Goal: Find specific page/section: Locate item on page

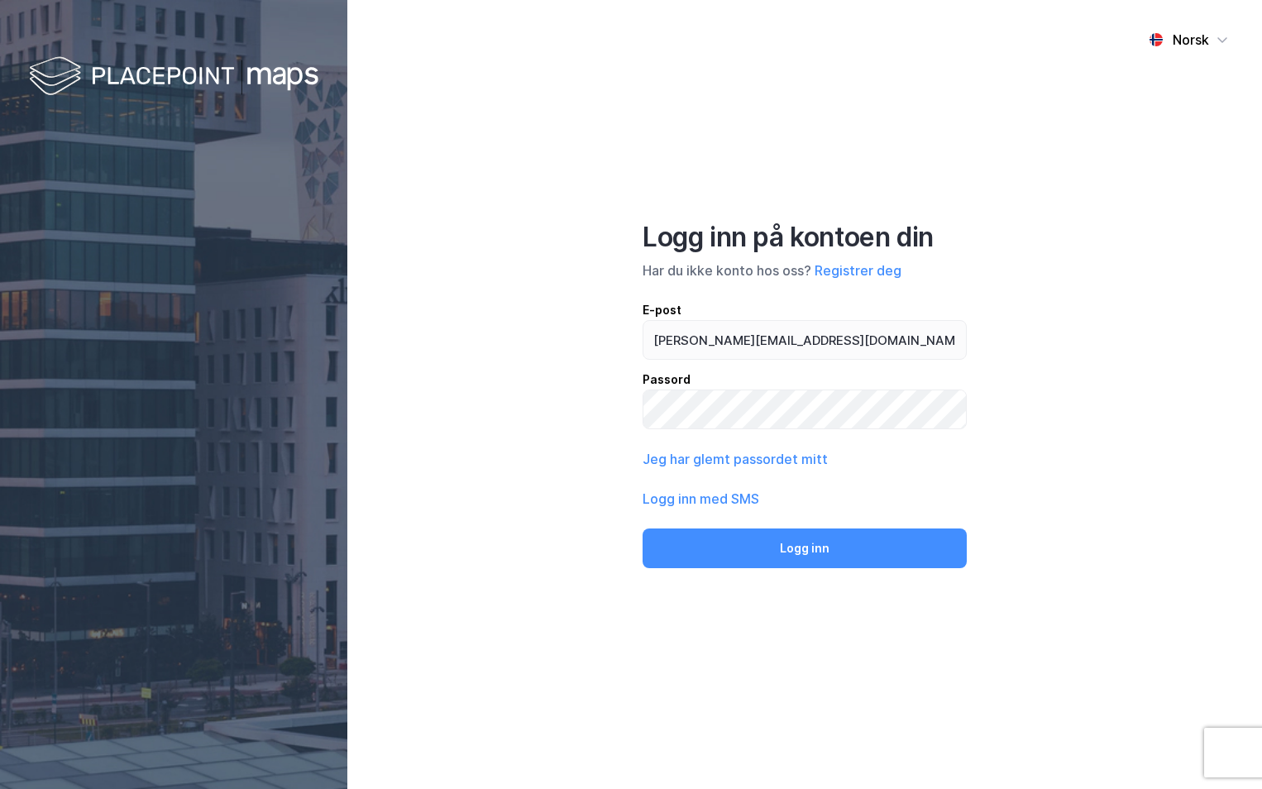
type input "[PERSON_NAME][EMAIL_ADDRESS][DOMAIN_NAME]"
click at [643, 528] on button "Logg inn" at bounding box center [805, 548] width 324 height 40
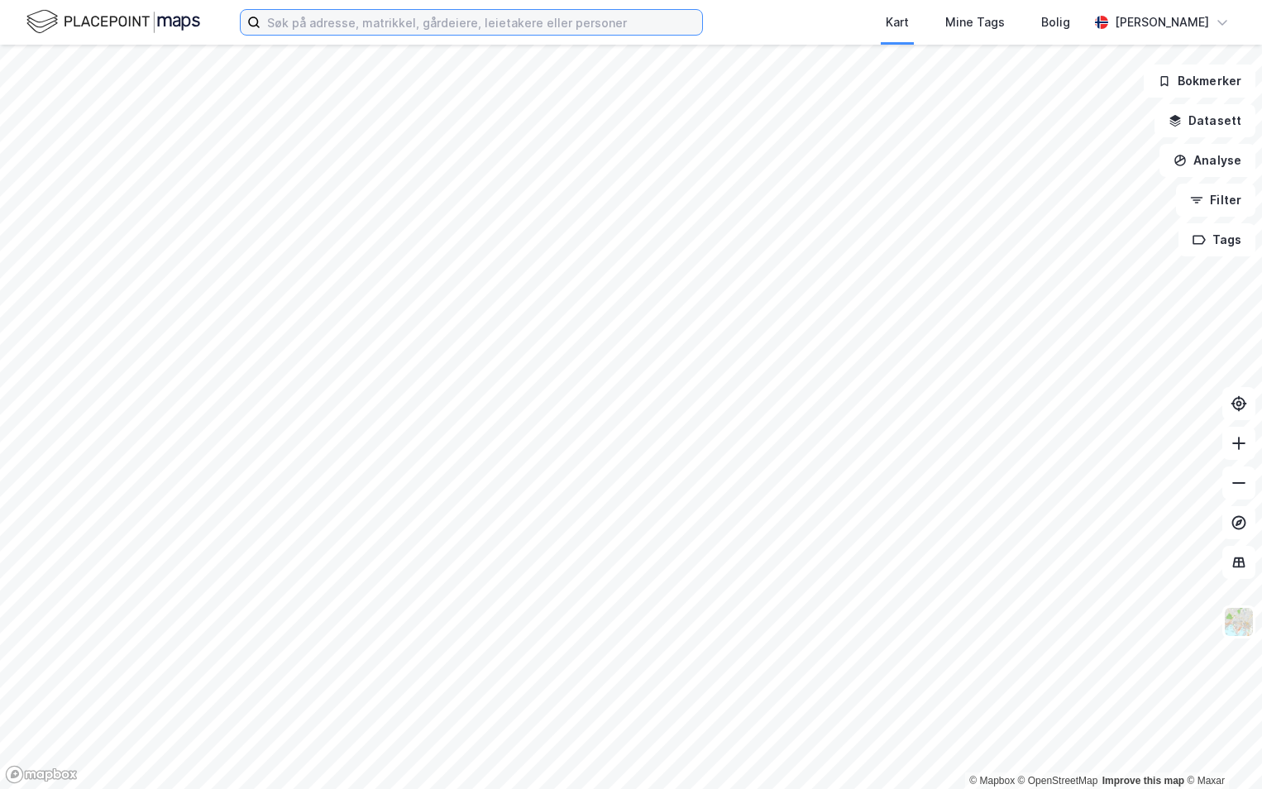
click at [314, 17] on input at bounding box center [481, 22] width 442 height 25
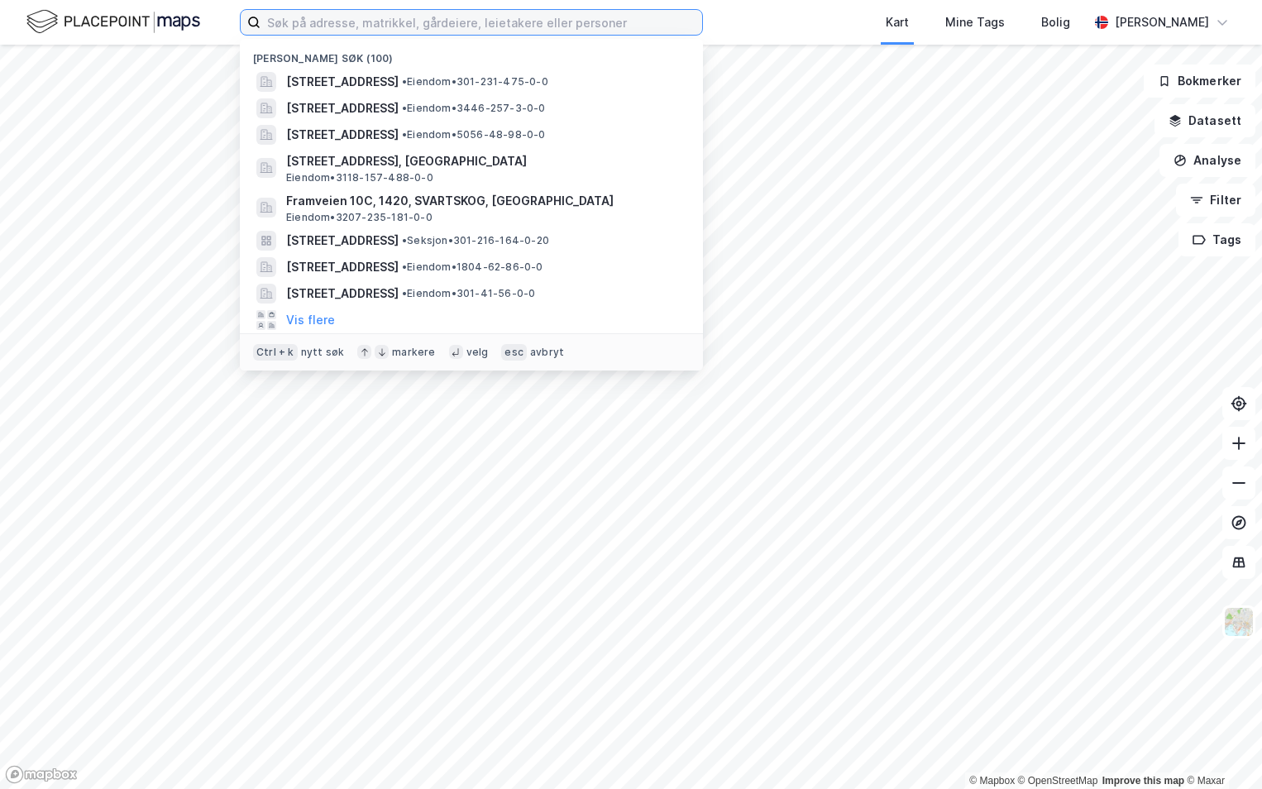
paste input "4228-1/87/0/0"
type input "4228-1/87/0/0"
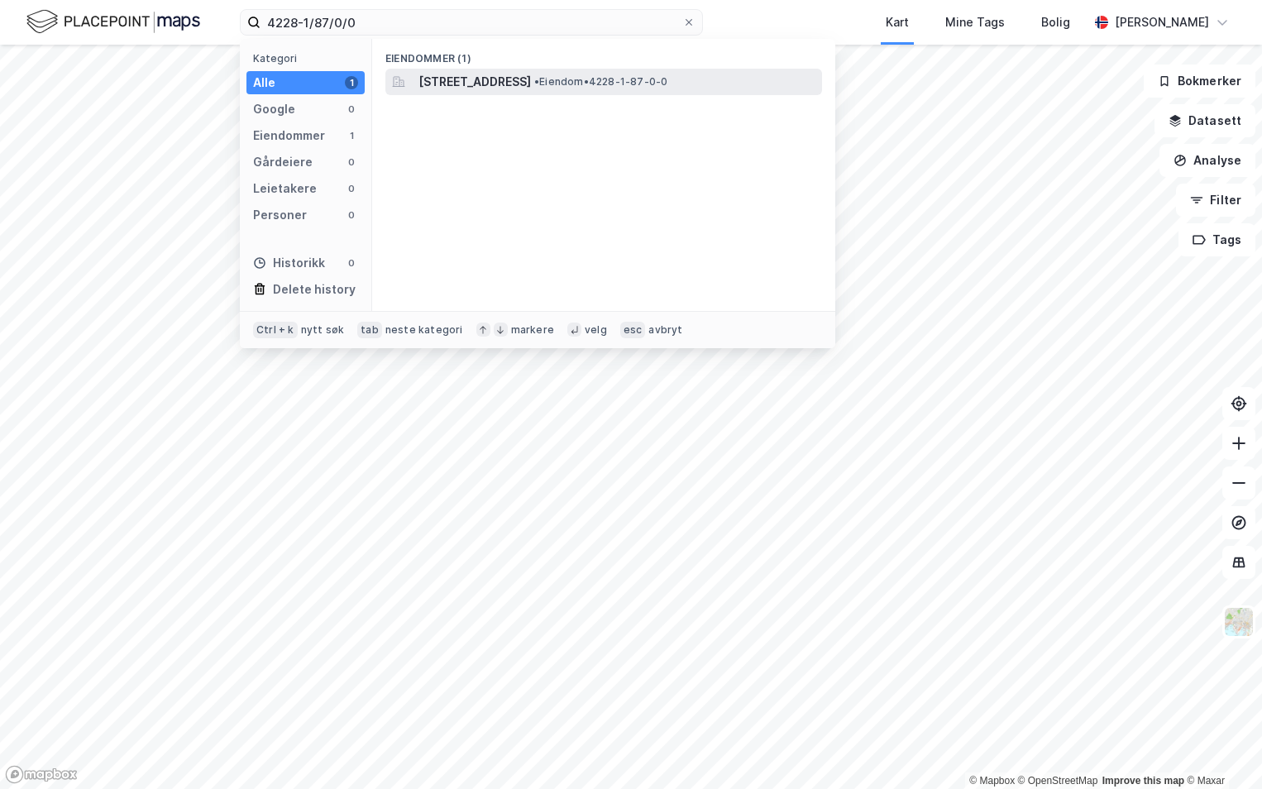
click at [471, 81] on span "[STREET_ADDRESS]" at bounding box center [474, 82] width 112 height 20
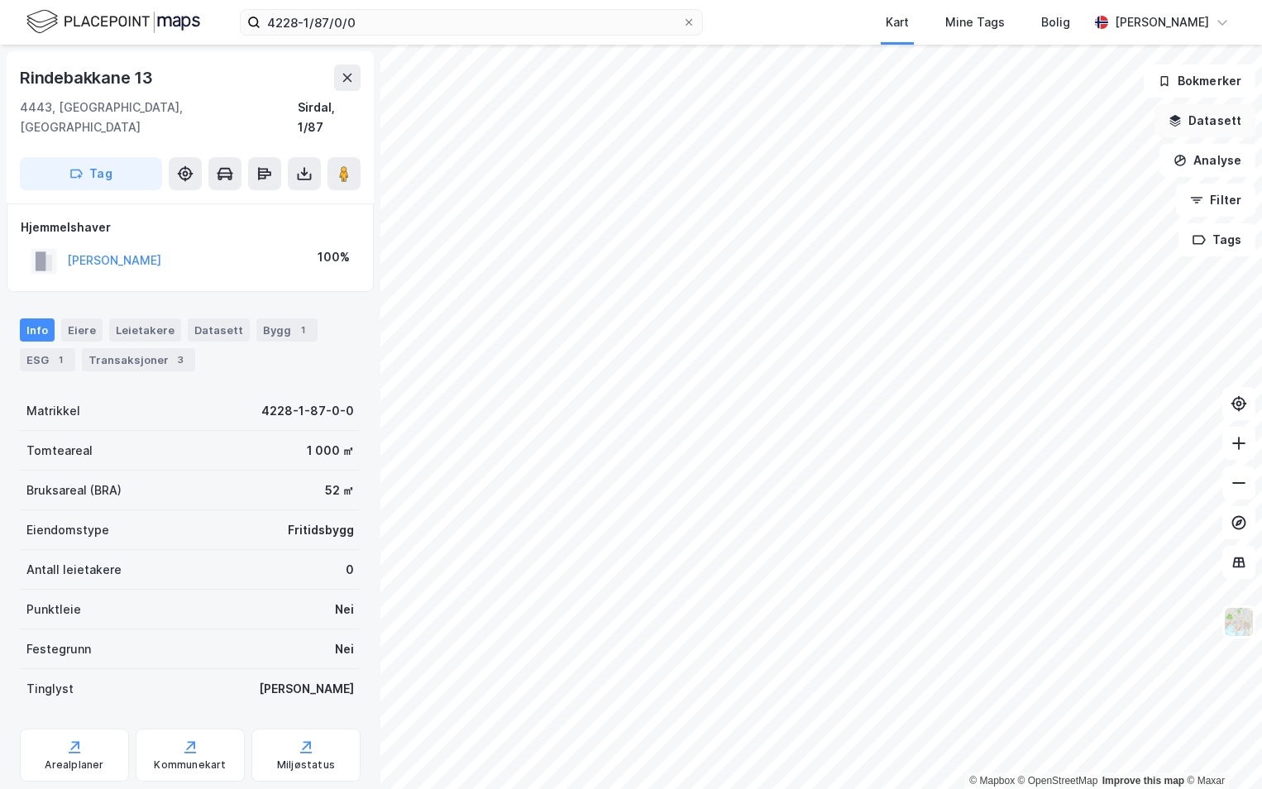
click at [1212, 127] on button "Datasett" at bounding box center [1204, 120] width 101 height 33
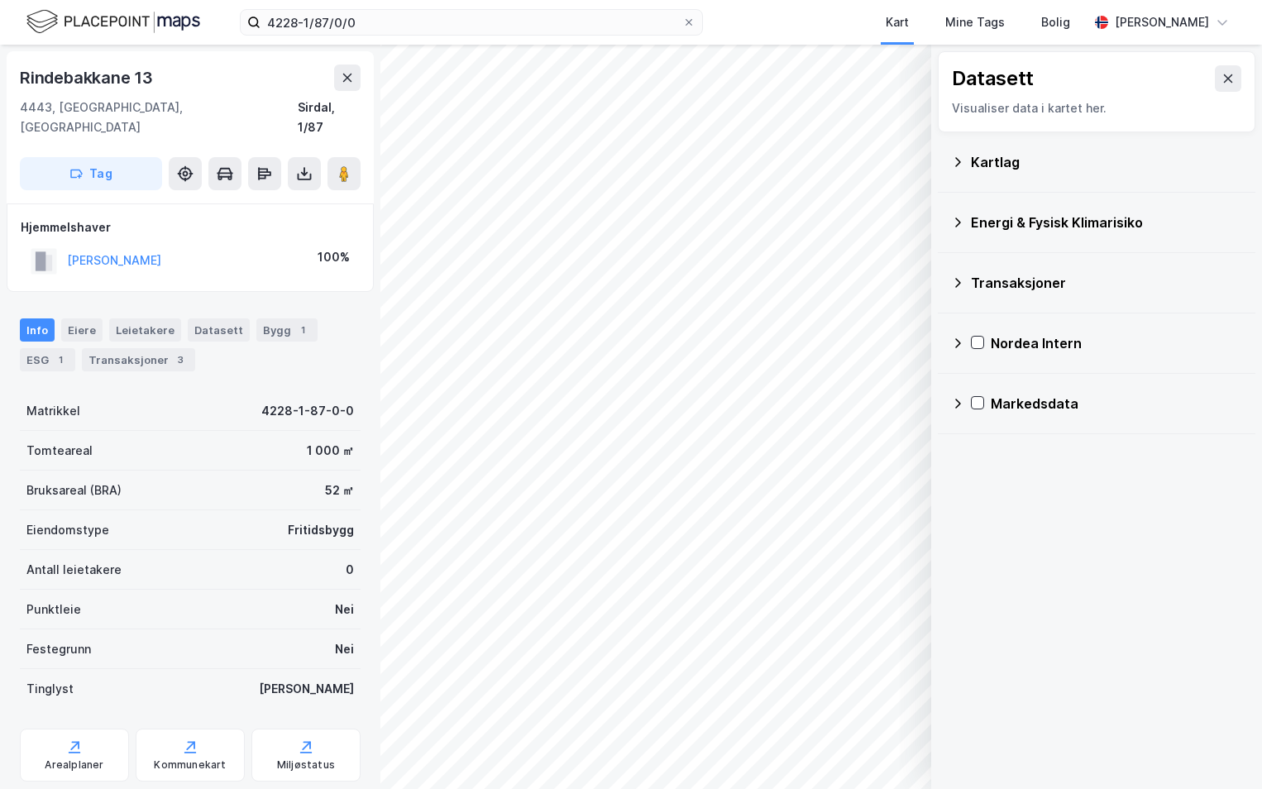
click at [996, 161] on div "Kartlag" at bounding box center [1106, 162] width 271 height 20
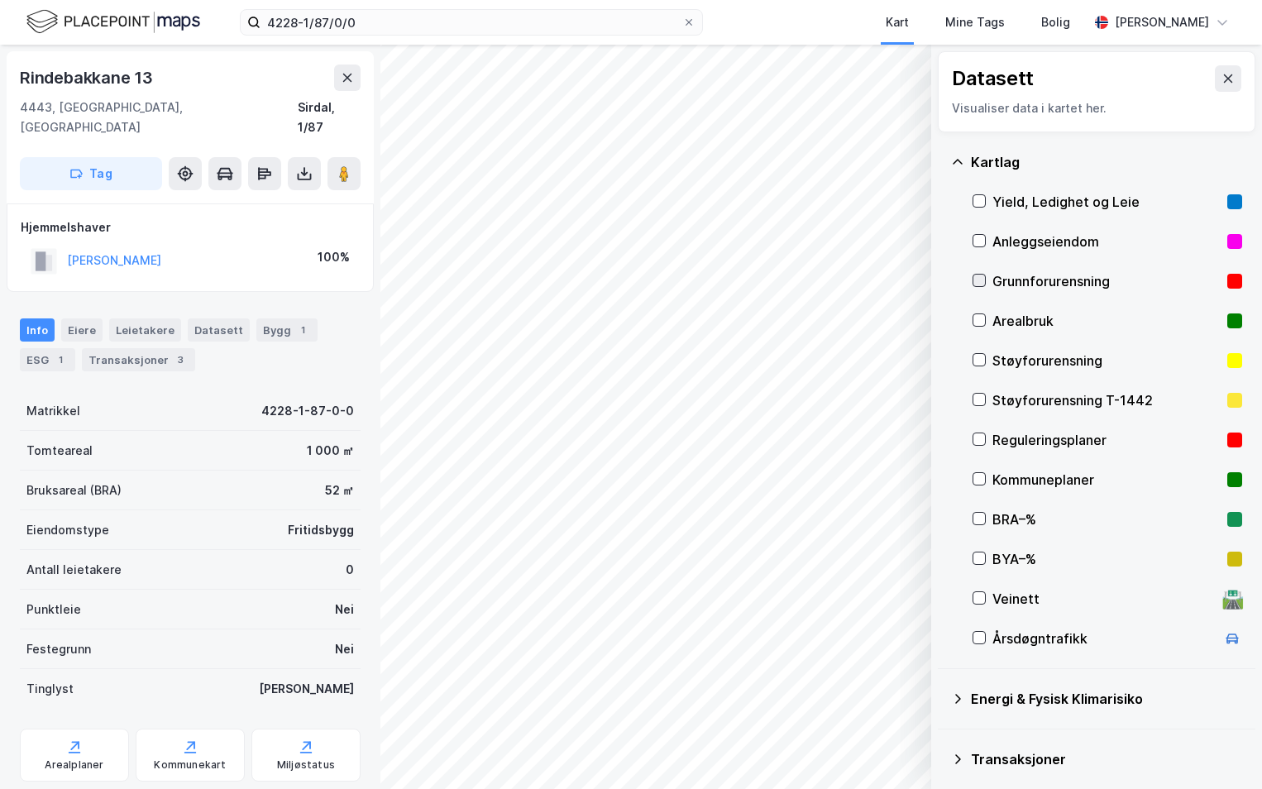
click at [977, 282] on icon at bounding box center [979, 281] width 9 height 6
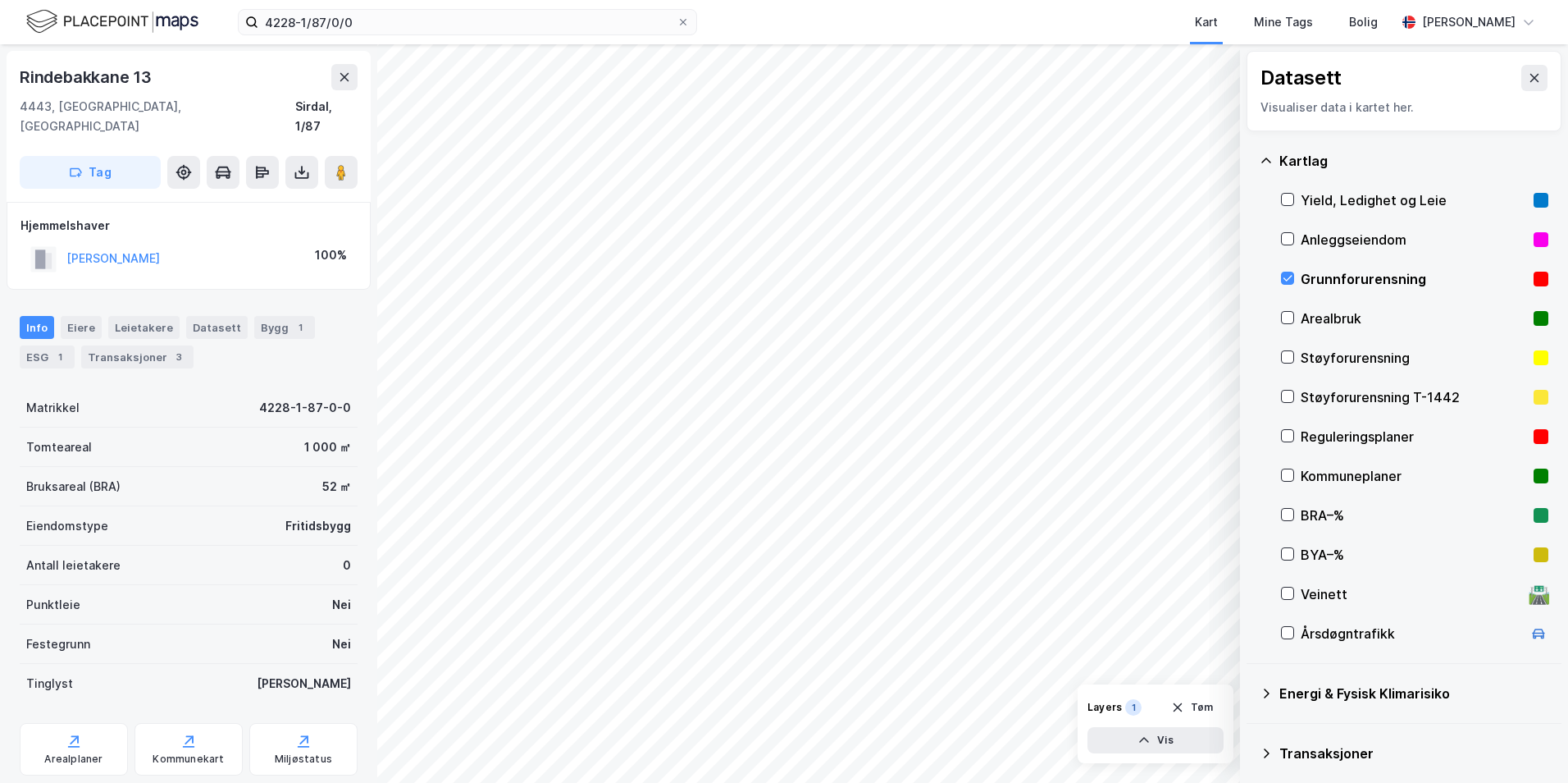
click at [1251, 691] on icon at bounding box center [1266, 693] width 13 height 13
click at [1251, 731] on icon at bounding box center [1307, 732] width 12 height 12
click at [1251, 733] on icon at bounding box center [1287, 732] width 13 height 13
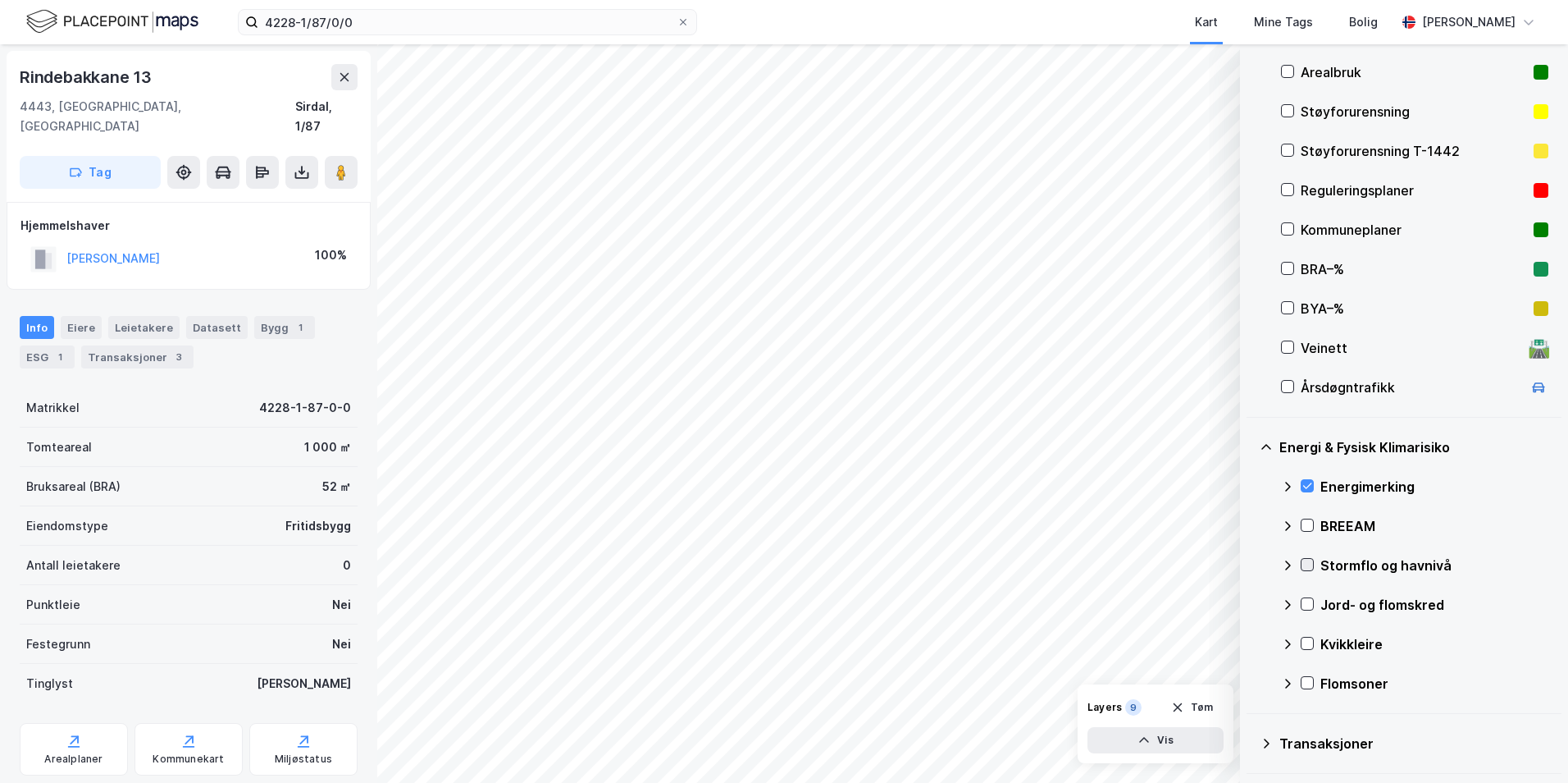
click at [1251, 567] on icon at bounding box center [1307, 565] width 12 height 12
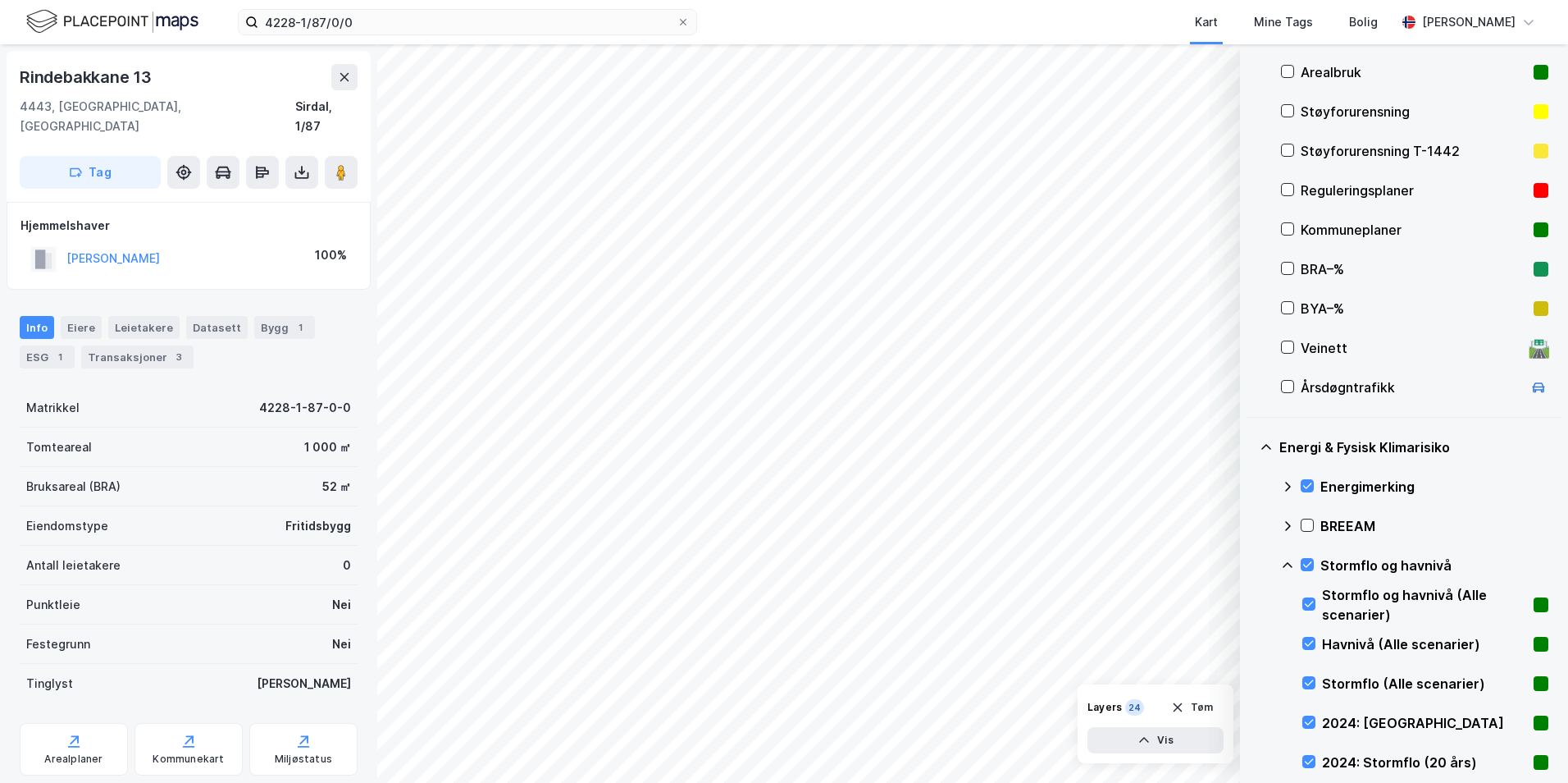
click at [1251, 567] on icon at bounding box center [1287, 565] width 13 height 13
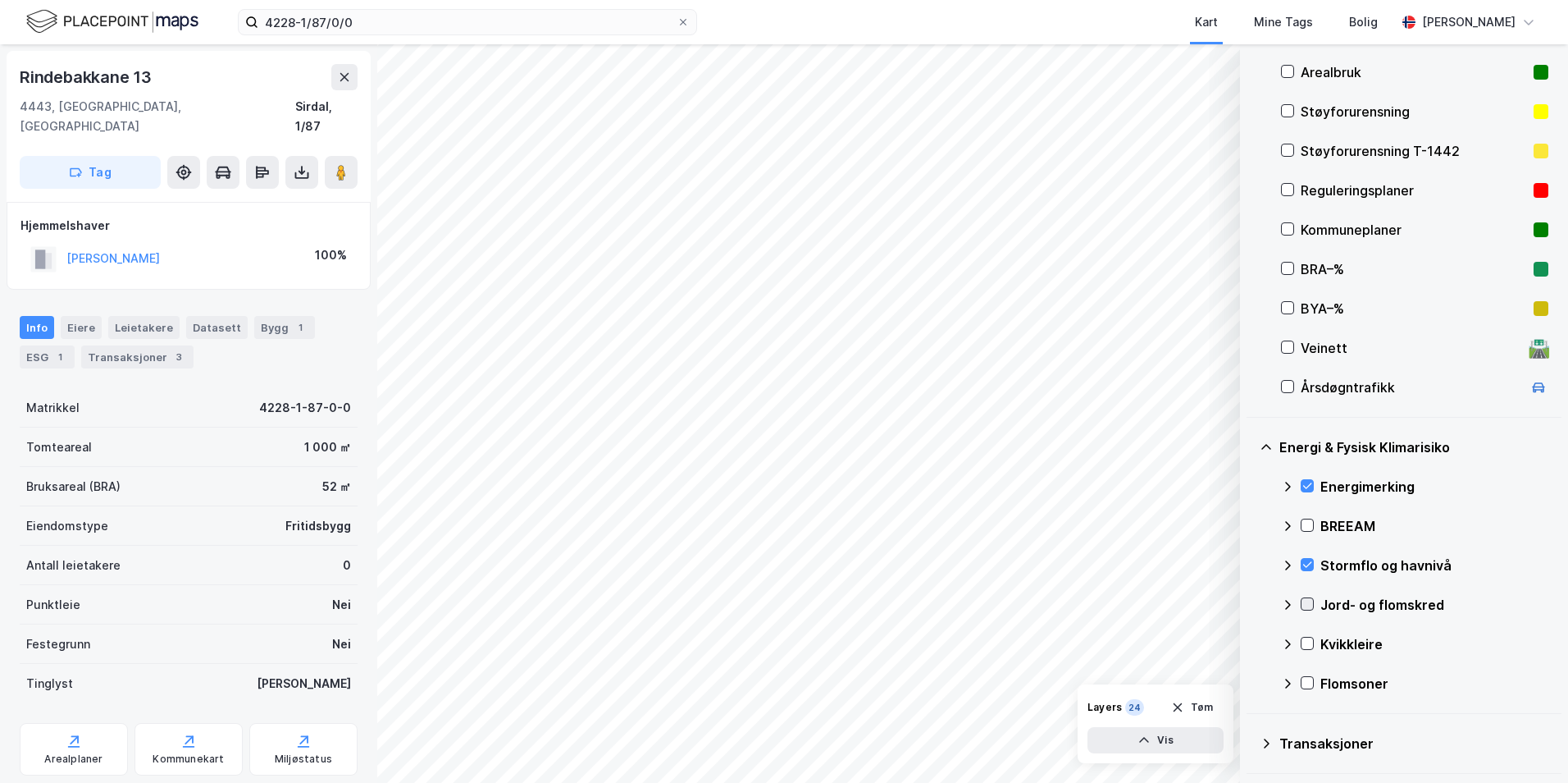
click at [1251, 604] on icon at bounding box center [1307, 604] width 12 height 12
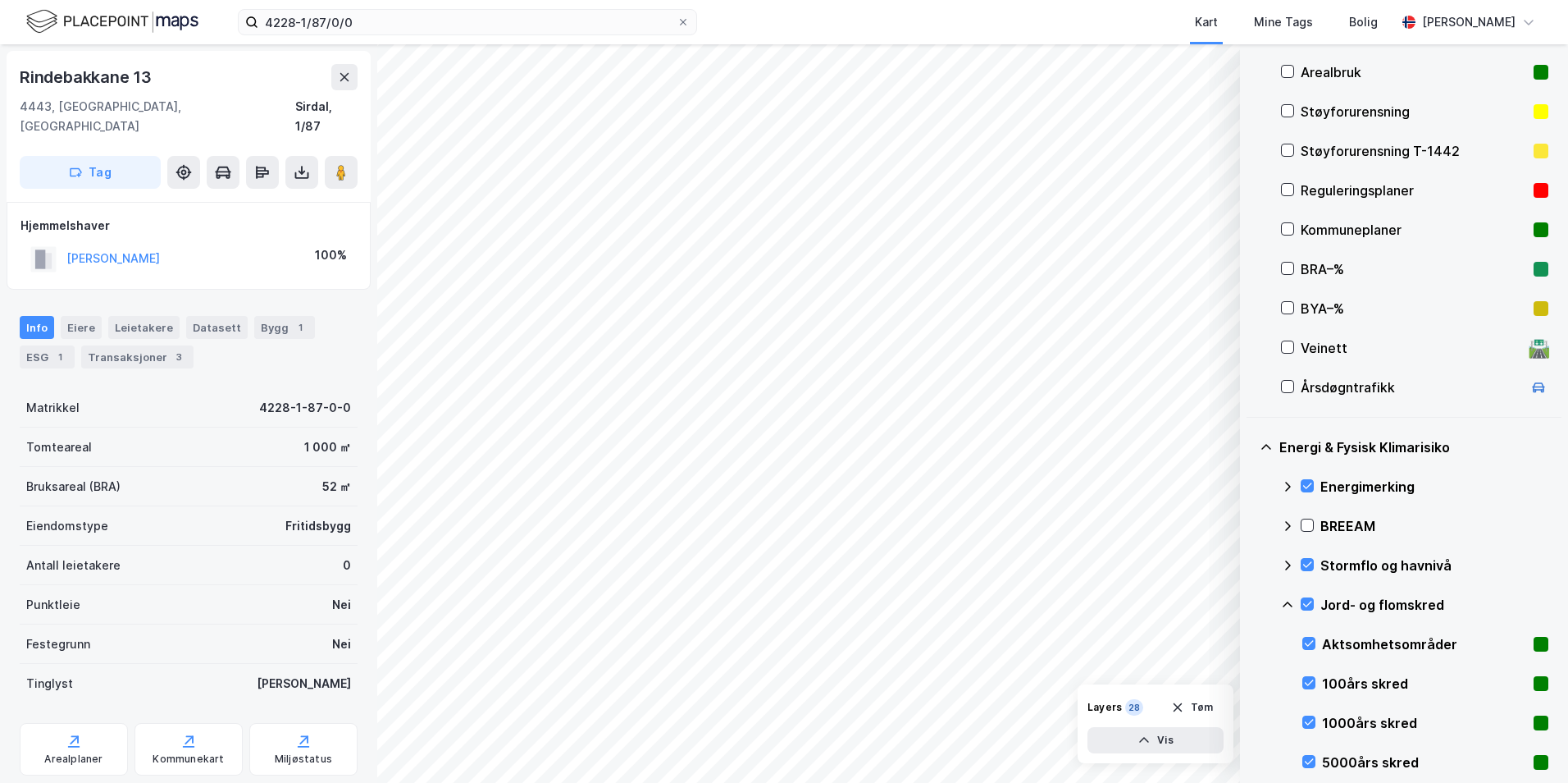
click at [1251, 604] on icon at bounding box center [1287, 604] width 13 height 13
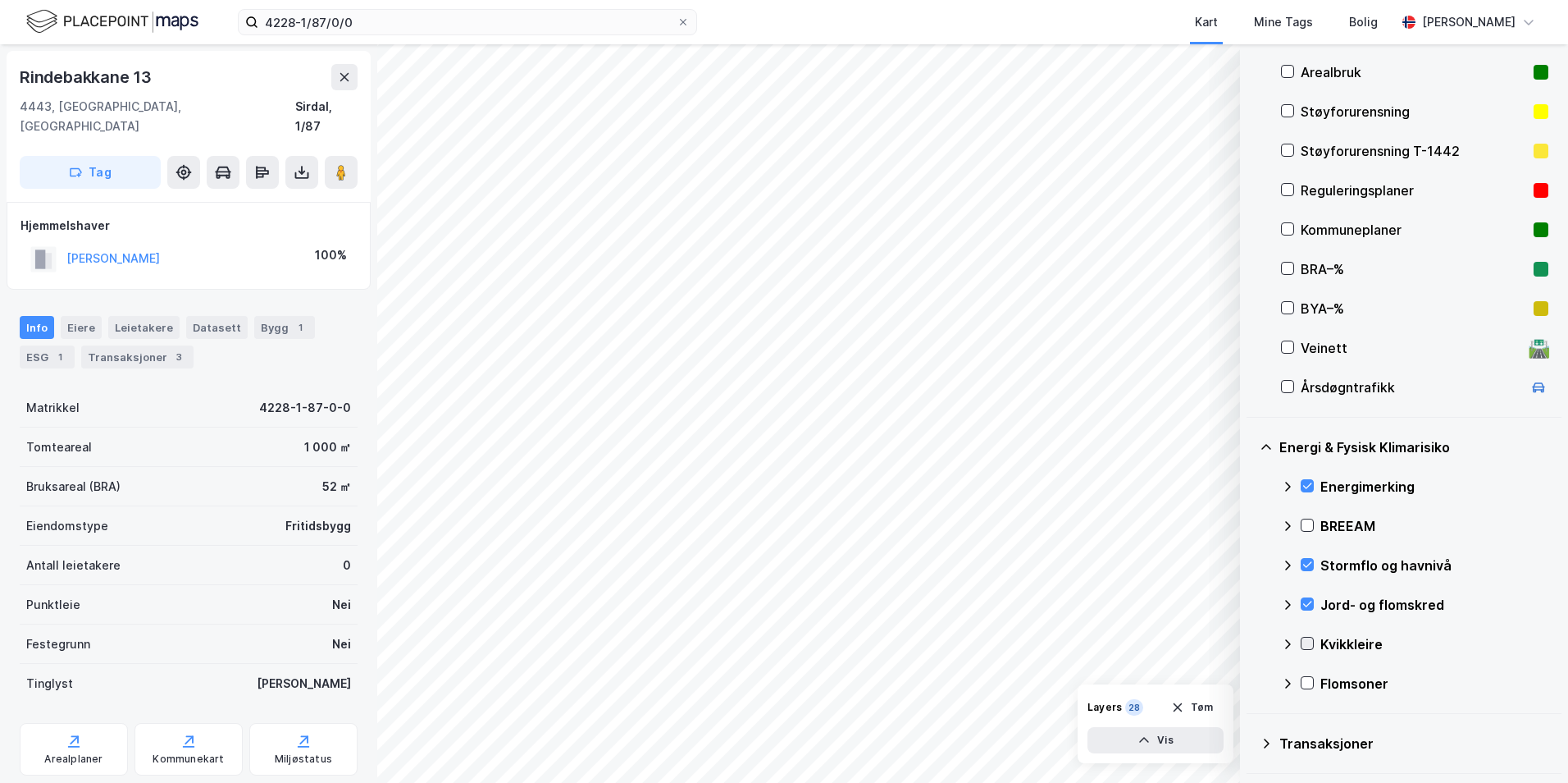
click at [1251, 644] on icon at bounding box center [1307, 644] width 12 height 12
click at [1251, 645] on icon at bounding box center [1287, 644] width 13 height 13
click at [1251, 685] on icon at bounding box center [1307, 684] width 9 height 6
click at [1251, 682] on icon at bounding box center [1287, 683] width 13 height 13
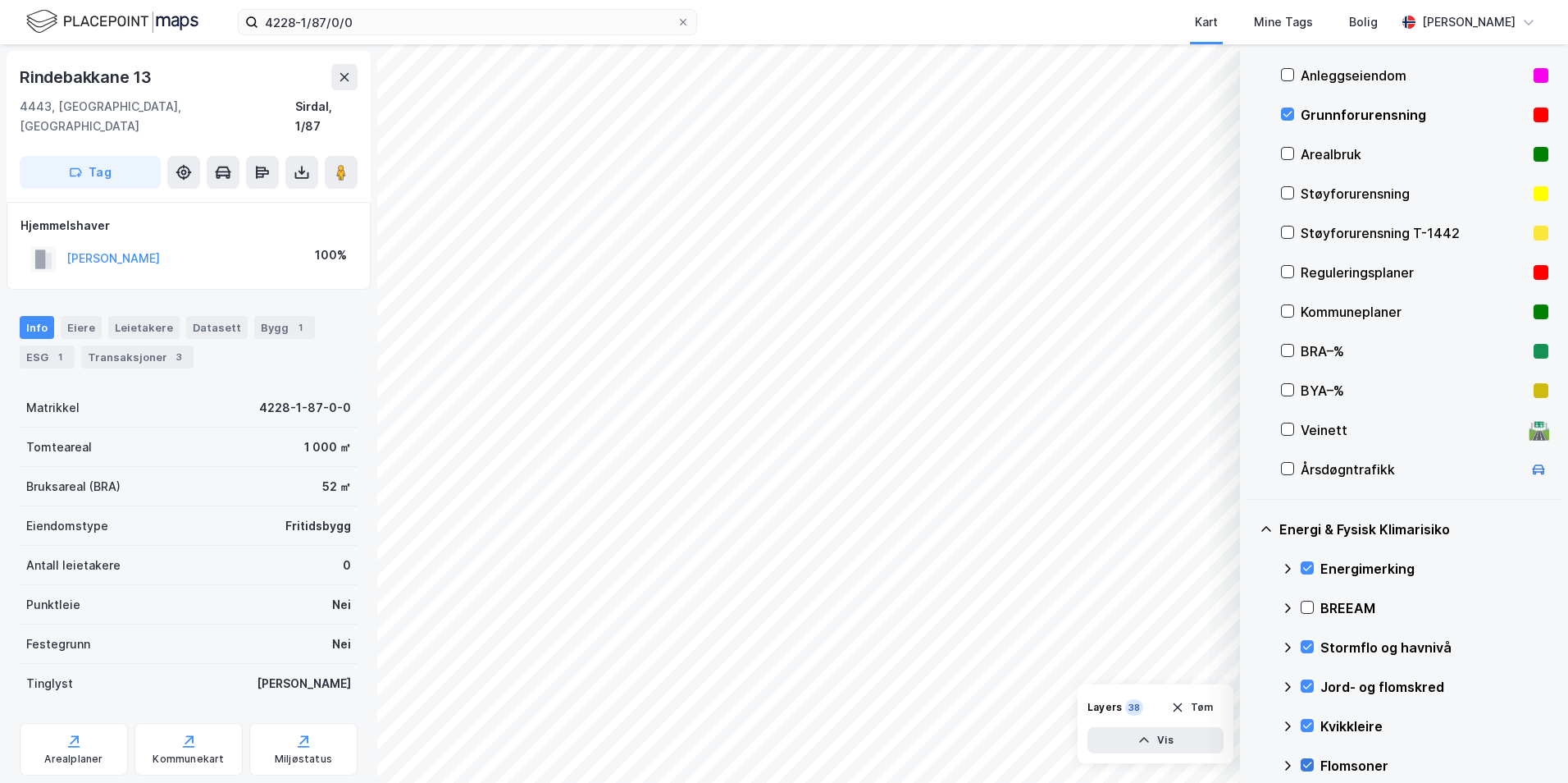
click at [1251, 765] on icon at bounding box center [1307, 765] width 12 height 12
click at [1251, 685] on icon at bounding box center [1307, 687] width 12 height 12
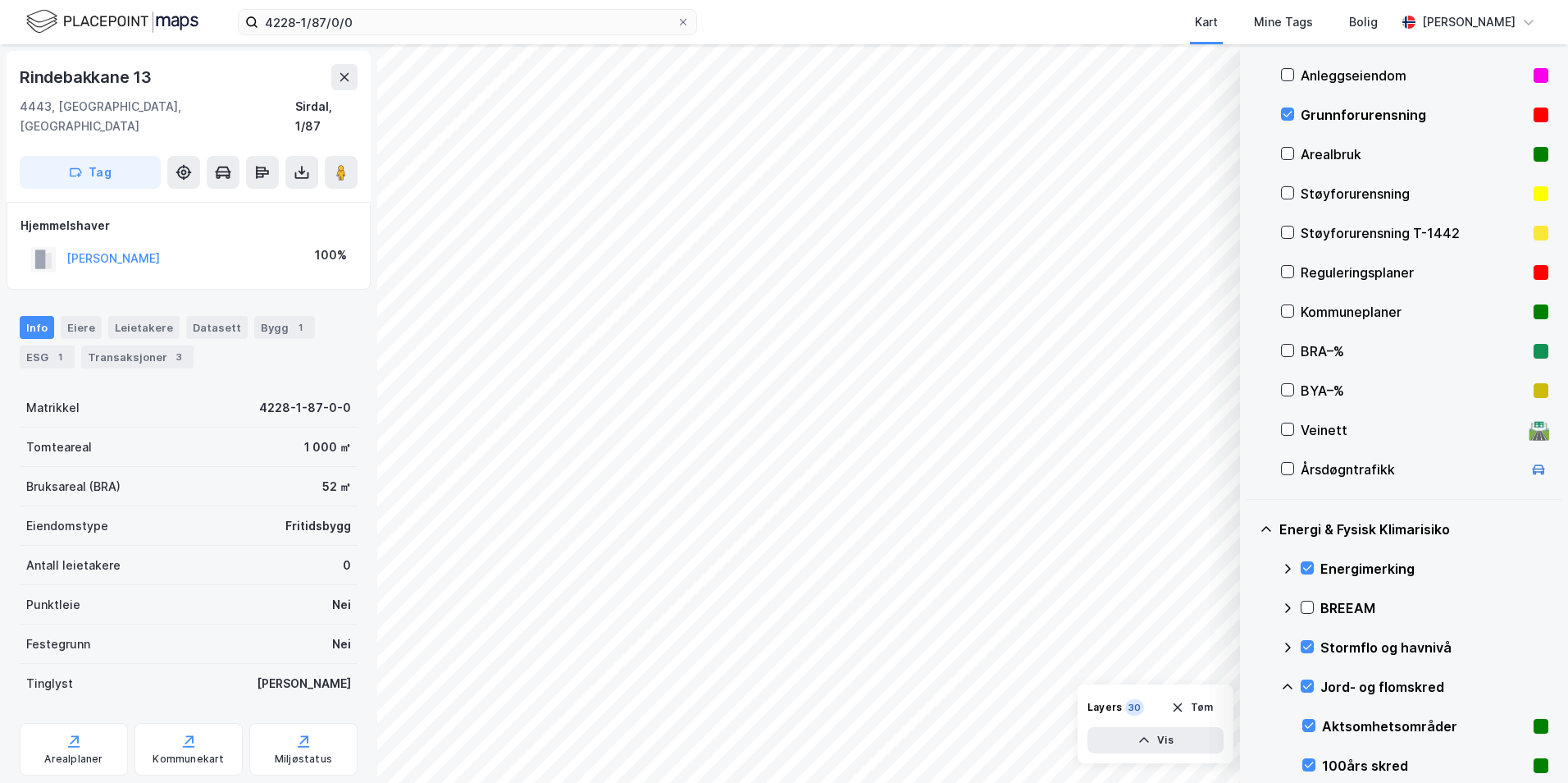
click at [1251, 687] on icon at bounding box center [1287, 687] width 13 height 13
click at [1251, 645] on icon at bounding box center [1307, 647] width 12 height 12
click at [1251, 684] on icon at bounding box center [1307, 687] width 12 height 12
click at [1251, 723] on icon at bounding box center [1307, 725] width 12 height 12
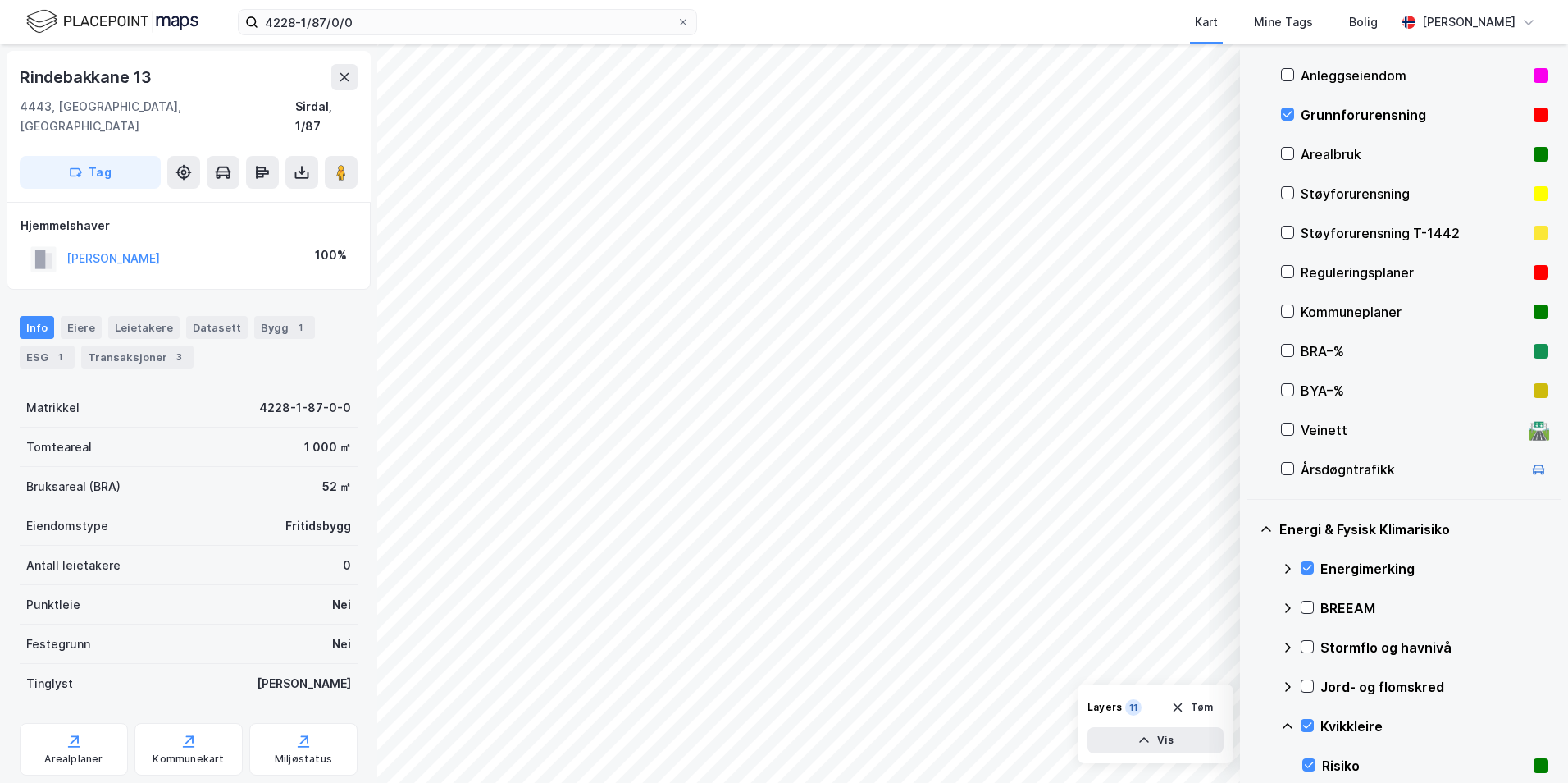
click at [1251, 728] on icon at bounding box center [1287, 726] width 10 height 6
click at [1251, 642] on icon at bounding box center [1307, 647] width 12 height 12
click at [1251, 647] on icon at bounding box center [1287, 647] width 13 height 13
click at [1251, 688] on div at bounding box center [1307, 686] width 13 height 13
click at [1251, 687] on icon at bounding box center [1287, 687] width 13 height 13
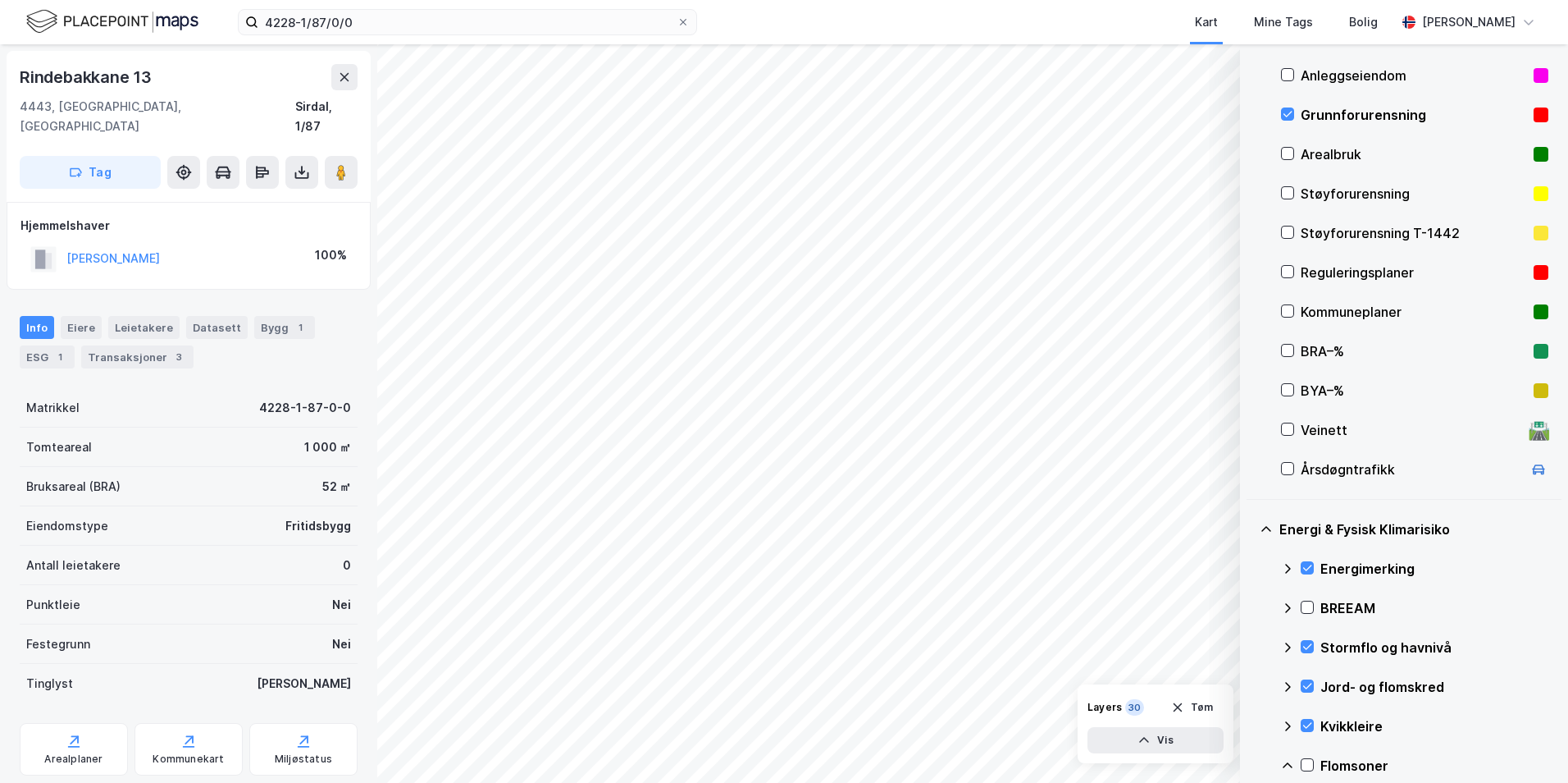
scroll to position [246, 0]
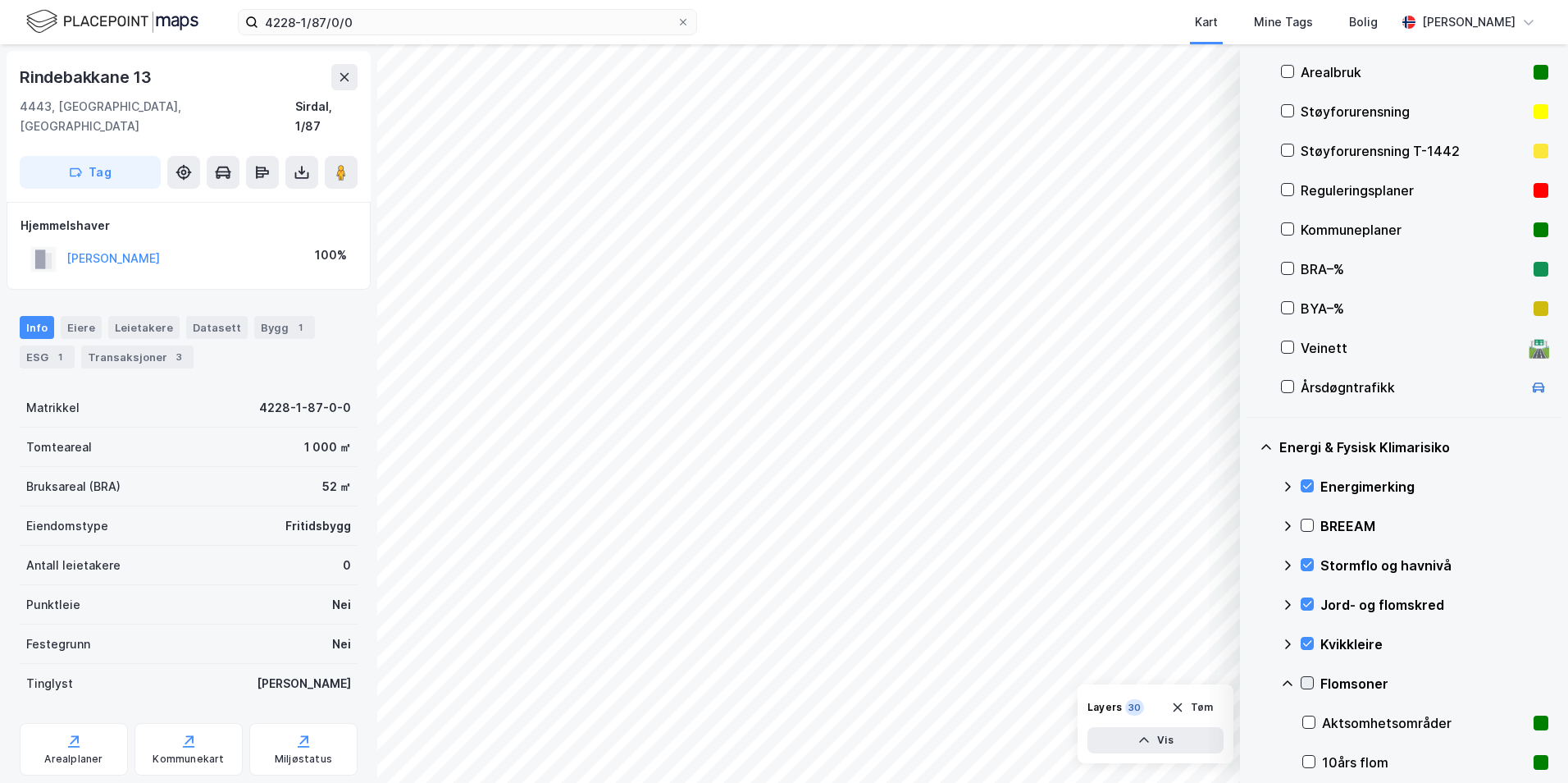
click at [1251, 684] on icon at bounding box center [1307, 683] width 12 height 12
click at [1251, 681] on icon at bounding box center [1287, 684] width 10 height 6
